Goal: Task Accomplishment & Management: Manage account settings

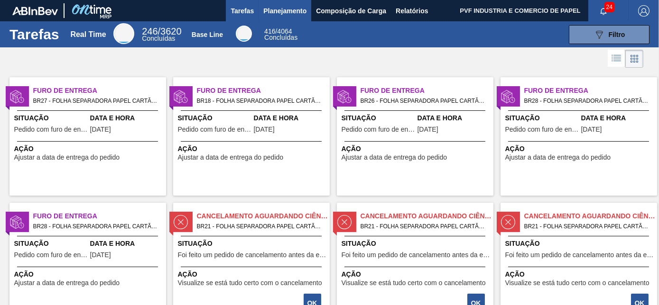
click at [283, 9] on span "Planejamento" at bounding box center [284, 10] width 43 height 11
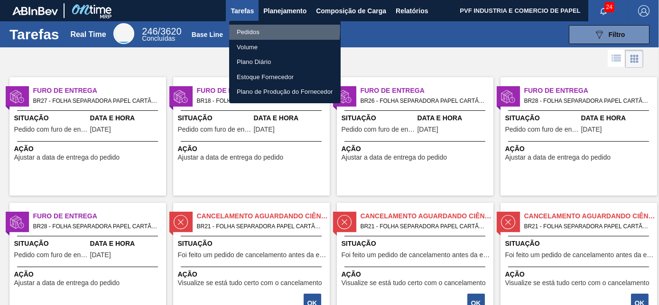
click at [253, 30] on li "Pedidos" at bounding box center [284, 32] width 111 height 15
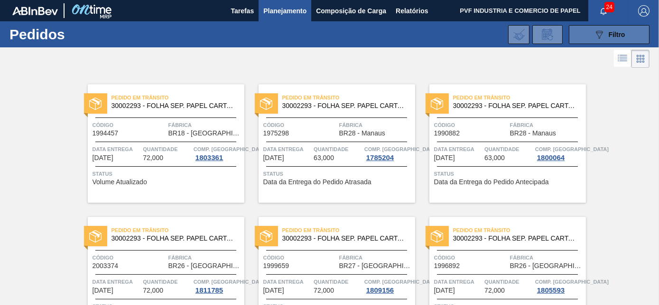
click at [591, 30] on button "089F7B8B-B2A5-4AFE-B5C0-19BA573D28AC Filtro" at bounding box center [609, 34] width 81 height 19
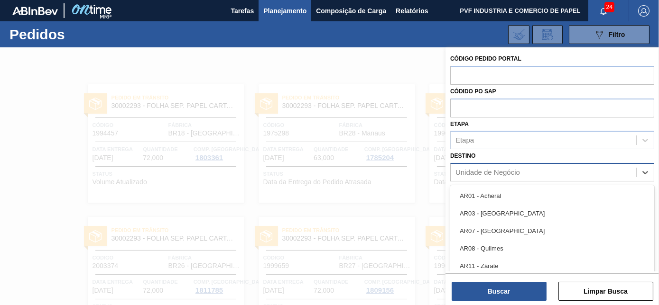
click at [496, 172] on div "Unidade de Negócio" at bounding box center [487, 173] width 65 height 8
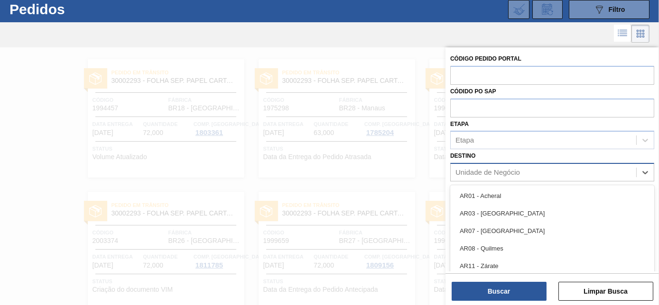
scroll to position [25, 0]
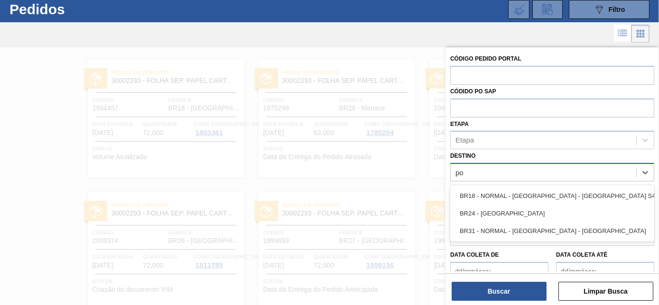
type input "pon"
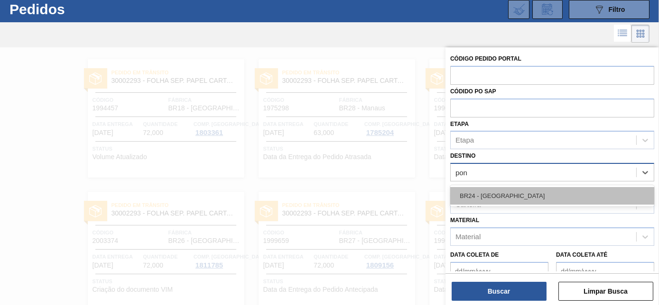
click at [492, 191] on div "BR24 - [GEOGRAPHIC_DATA]" at bounding box center [552, 196] width 204 height 18
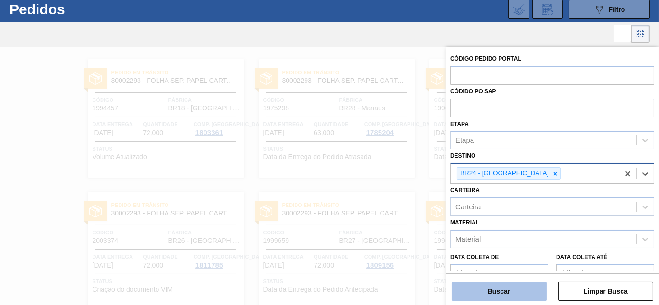
click at [494, 291] on button "Buscar" at bounding box center [499, 291] width 95 height 19
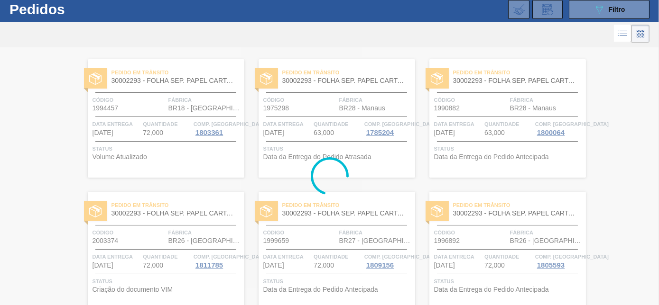
scroll to position [0, 0]
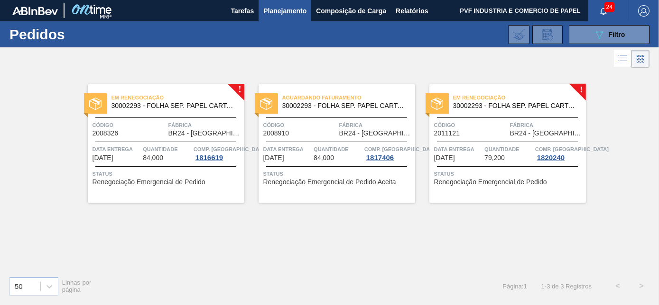
click at [162, 114] on div "Em renegociação 30002293 - FOLHA SEP. PAPEL CARTAO 1200x1000M 350g Código 20083…" at bounding box center [166, 143] width 157 height 119
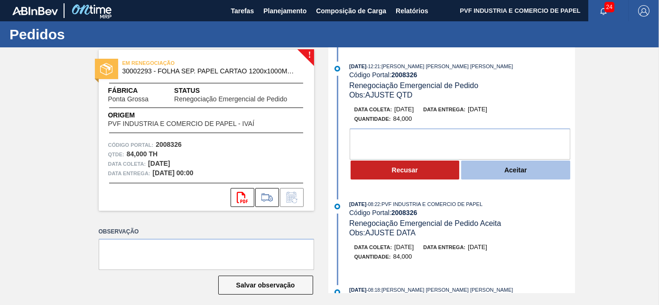
click at [492, 170] on button "Aceitar" at bounding box center [515, 170] width 109 height 19
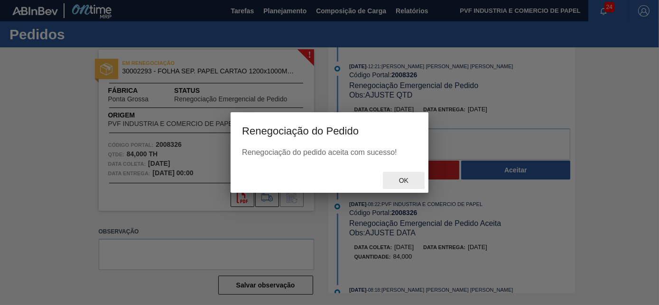
click at [406, 178] on span "Ok" at bounding box center [403, 181] width 25 height 8
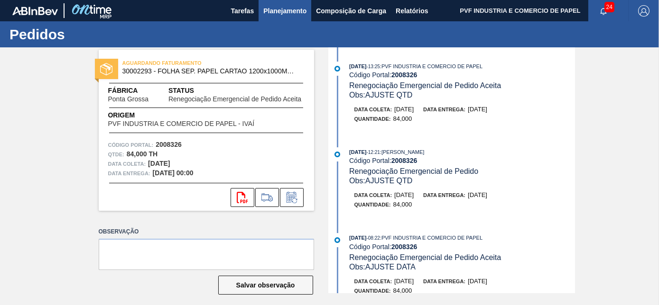
click at [276, 12] on span "Planejamento" at bounding box center [284, 10] width 43 height 11
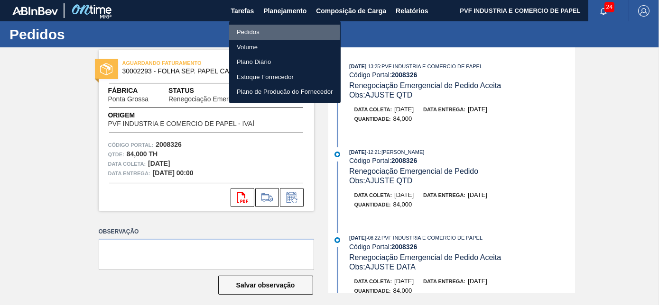
click at [259, 33] on li "Pedidos" at bounding box center [284, 32] width 111 height 15
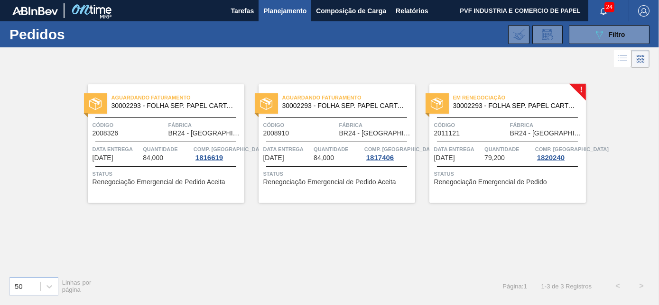
click at [477, 121] on span "Código" at bounding box center [471, 124] width 74 height 9
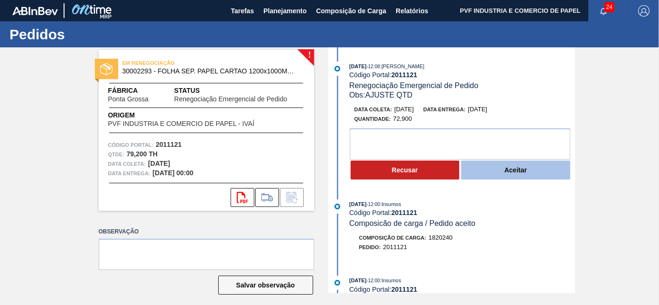
click at [508, 172] on button "Aceitar" at bounding box center [515, 170] width 109 height 19
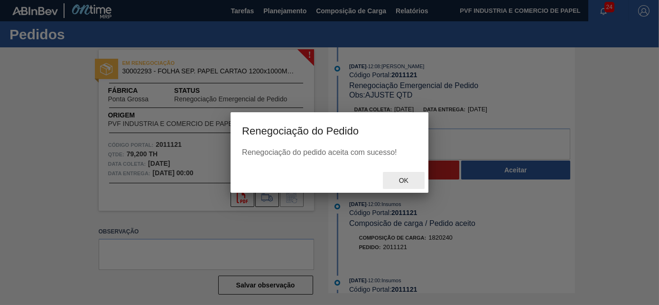
click at [397, 183] on span "Ok" at bounding box center [403, 181] width 25 height 8
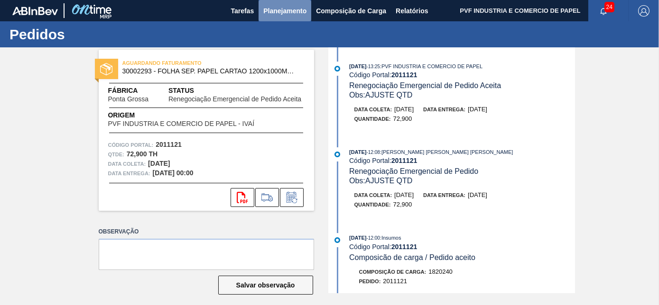
click at [284, 6] on span "Planejamento" at bounding box center [284, 10] width 43 height 11
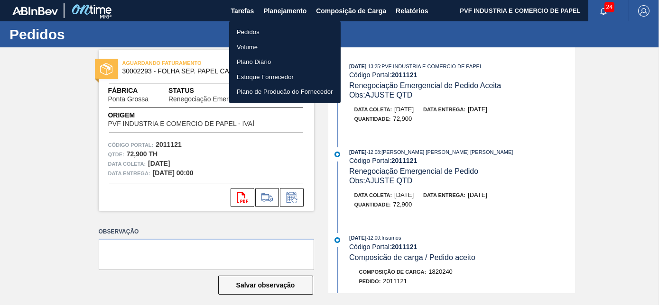
click at [257, 29] on li "Pedidos" at bounding box center [284, 32] width 111 height 15
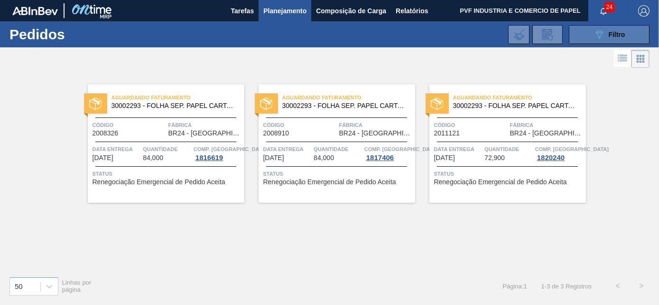
click at [586, 34] on button "089F7B8B-B2A5-4AFE-B5C0-19BA573D28AC Filtro" at bounding box center [609, 34] width 81 height 19
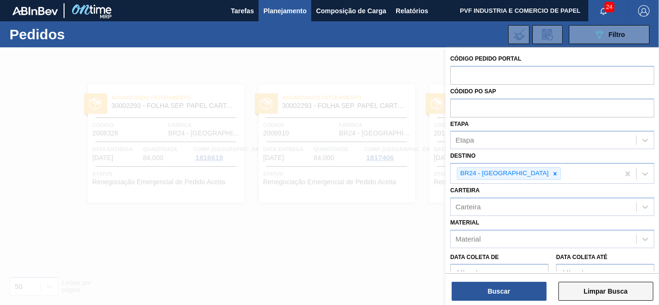
click at [591, 293] on button "Limpar Busca" at bounding box center [605, 291] width 95 height 19
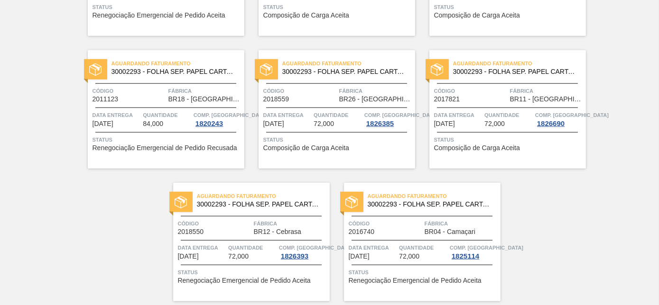
scroll to position [2058, 0]
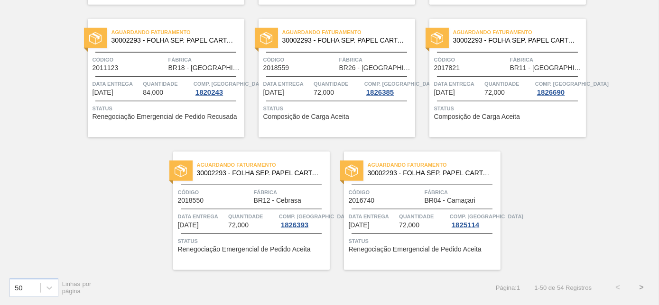
click at [640, 286] on button ">" at bounding box center [641, 288] width 24 height 24
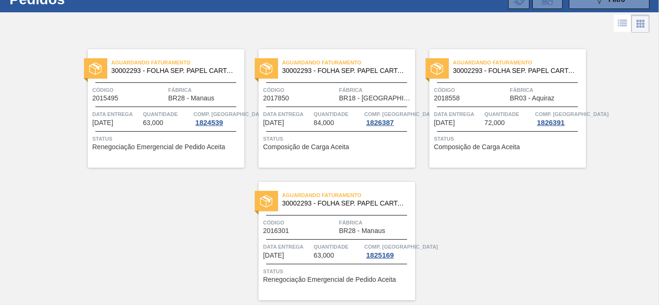
scroll to position [65, 0]
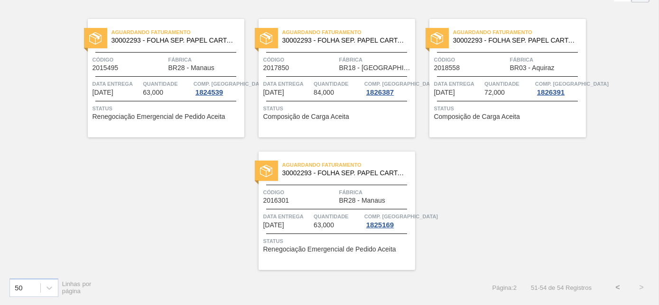
click at [611, 286] on button "<" at bounding box center [618, 288] width 24 height 24
